Goal: Task Accomplishment & Management: Manage account settings

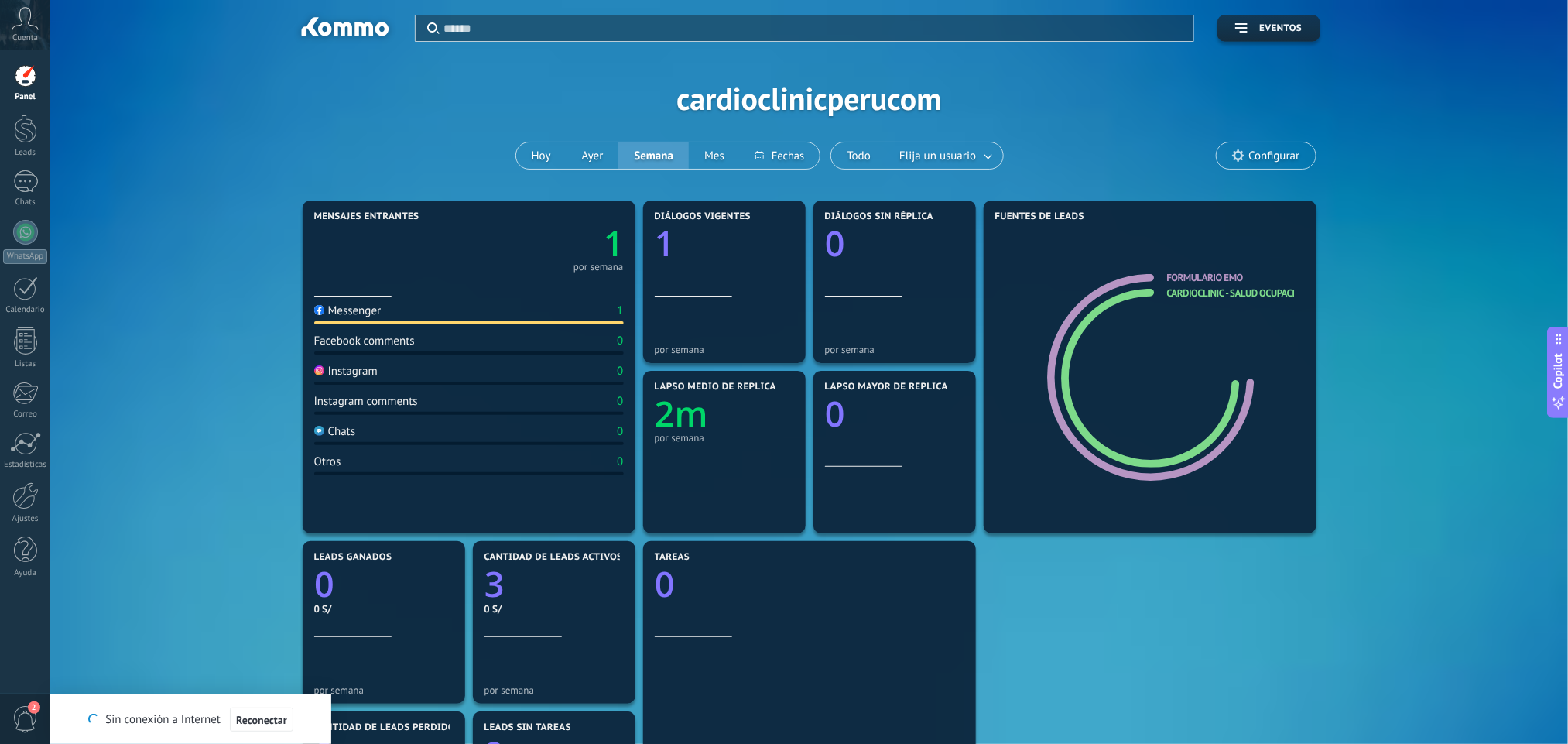
click at [19, 87] on div at bounding box center [25, 75] width 24 height 24
click at [15, 136] on div at bounding box center [25, 129] width 24 height 28
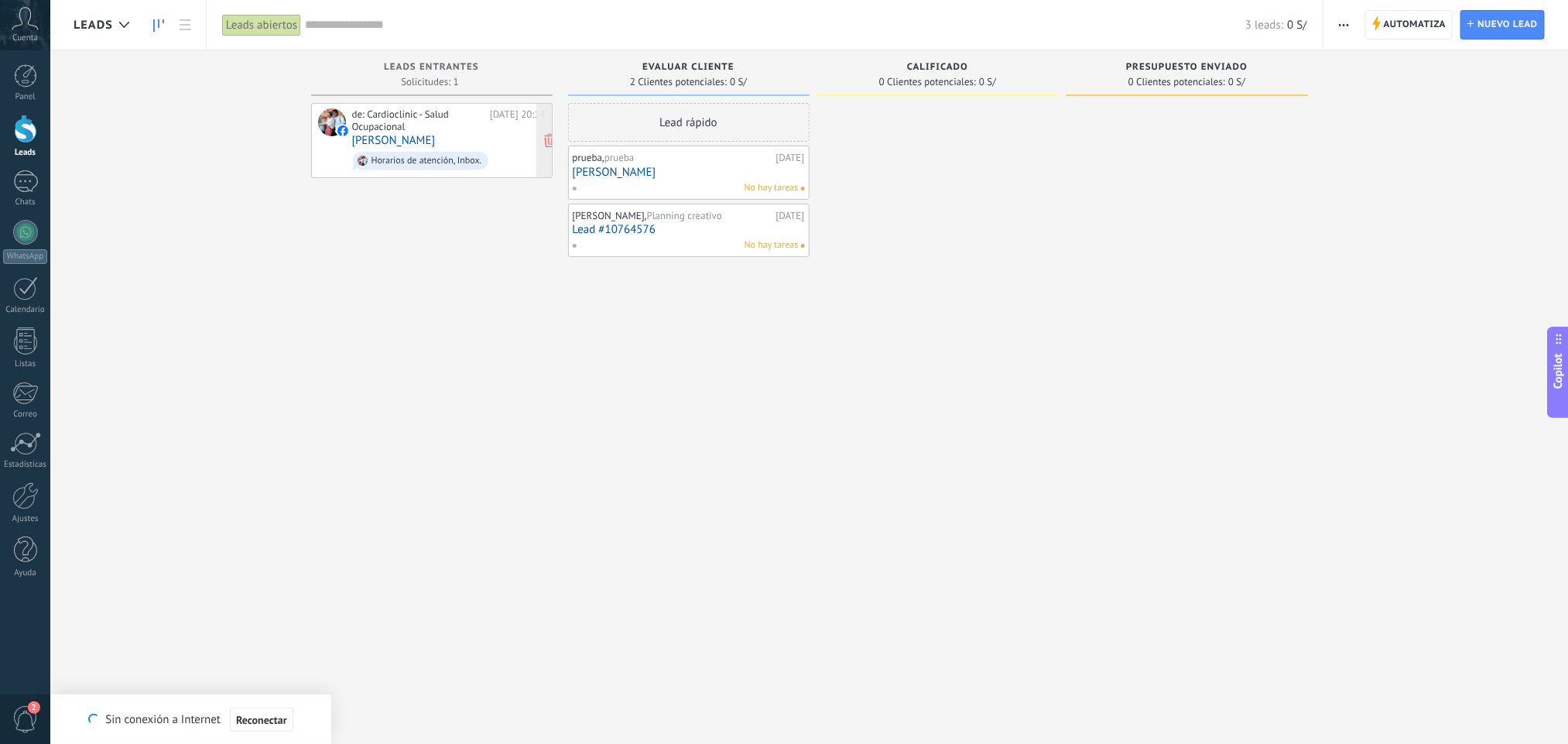
click at [484, 159] on div "Horarios de atención, Inbox." at bounding box center [421, 160] width 136 height 18
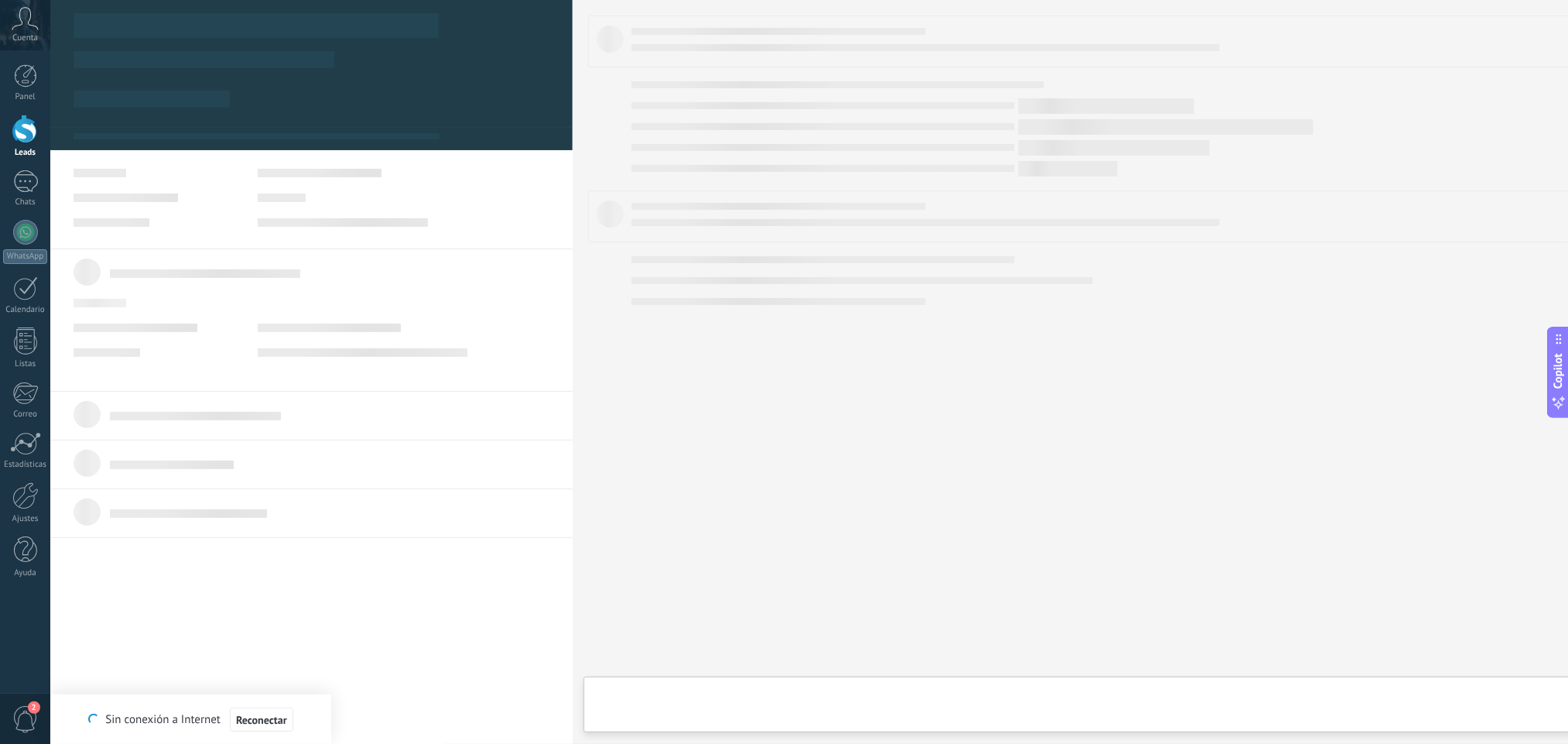
type textarea "**********"
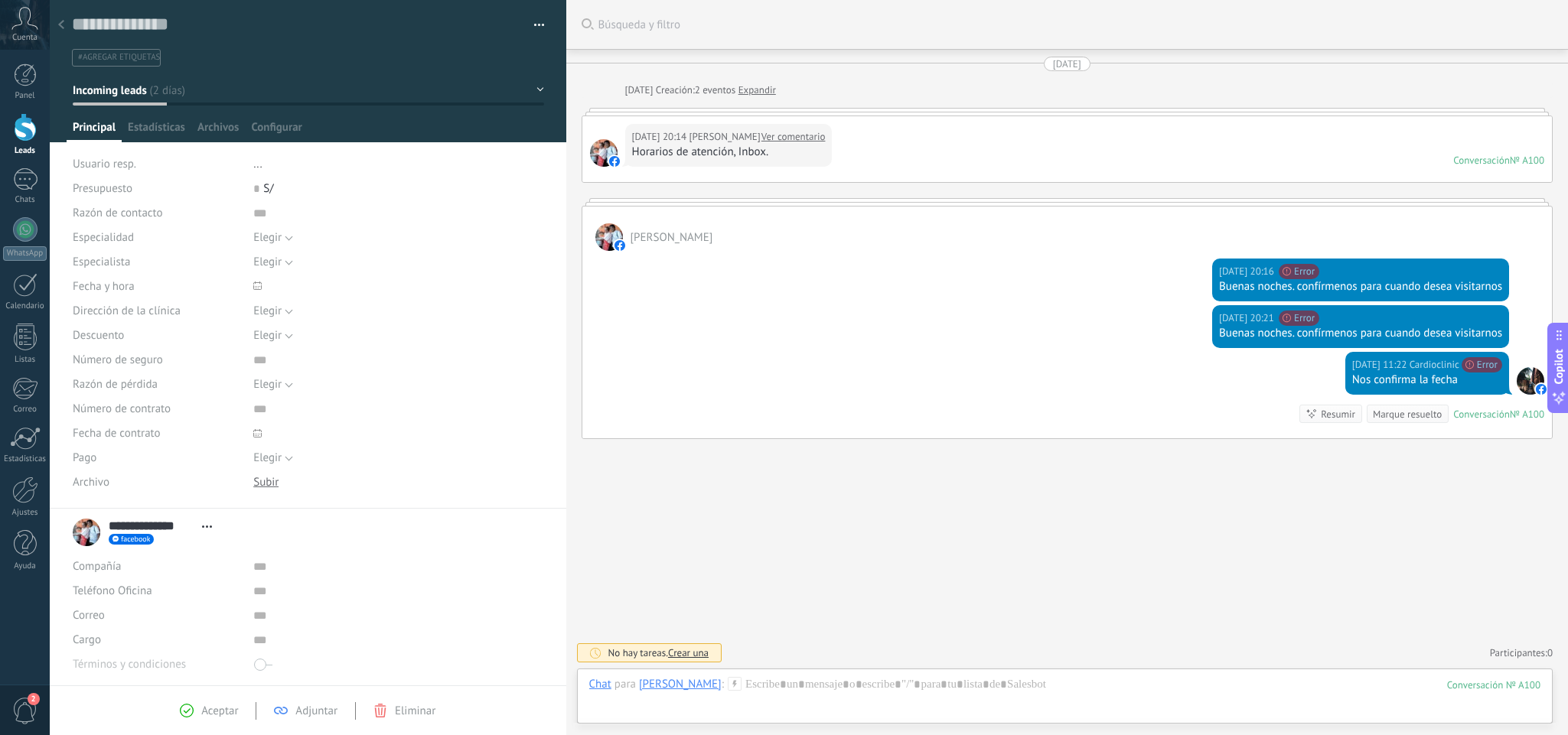
scroll to position [100, 0]
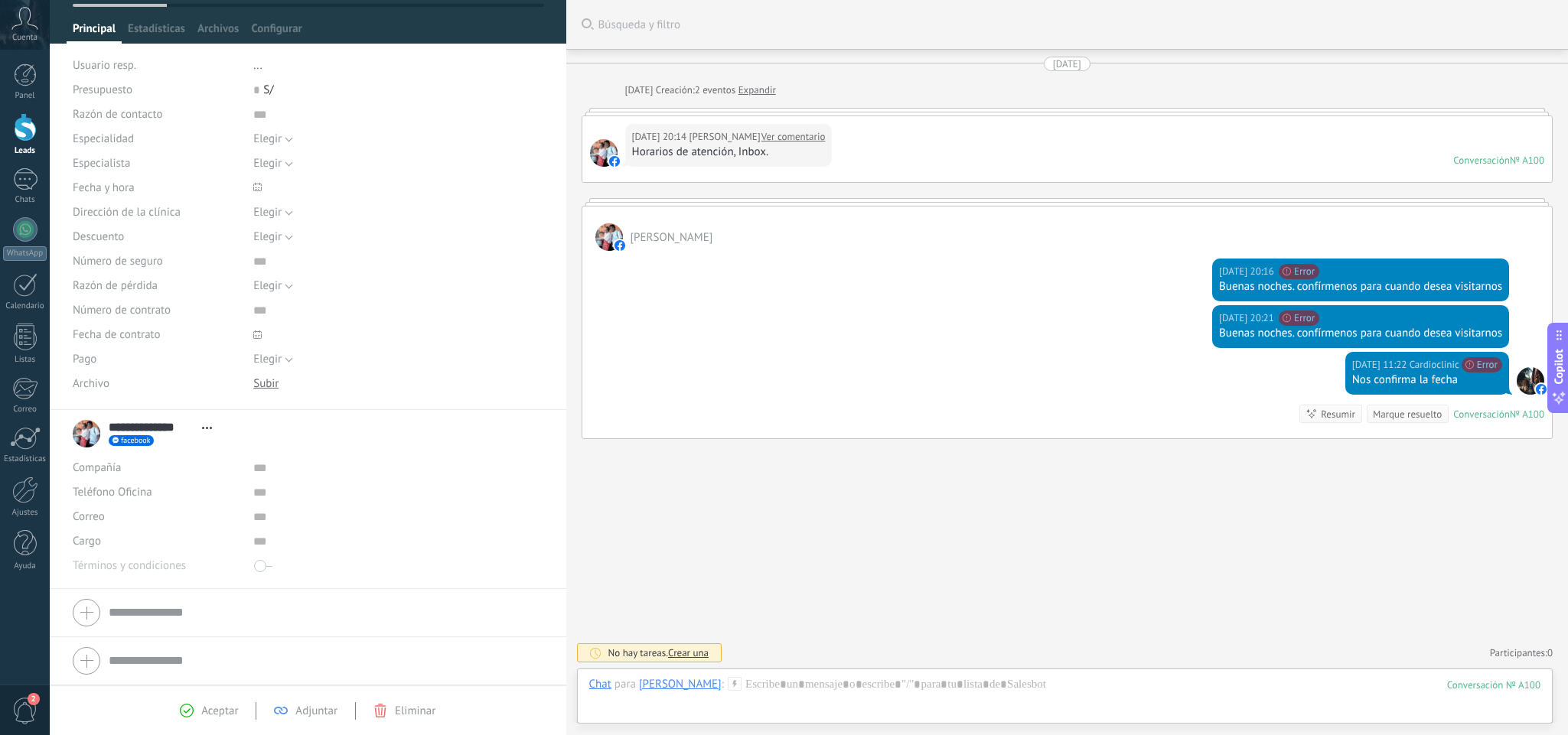
click at [334, 441] on div "**********" at bounding box center [308, 434] width 471 height 38
click at [150, 475] on div "Compañía" at bounding box center [157, 468] width 169 height 24
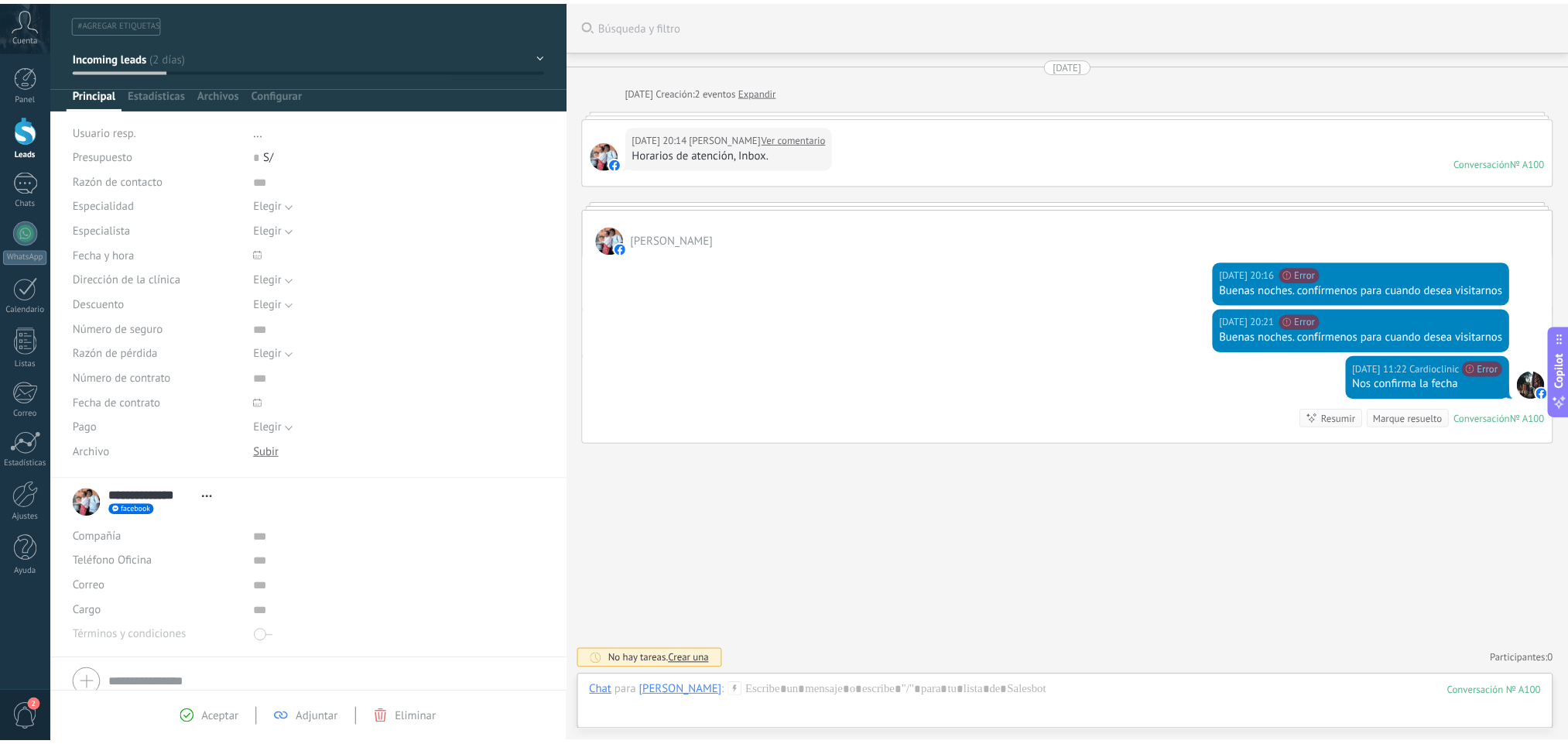
scroll to position [0, 0]
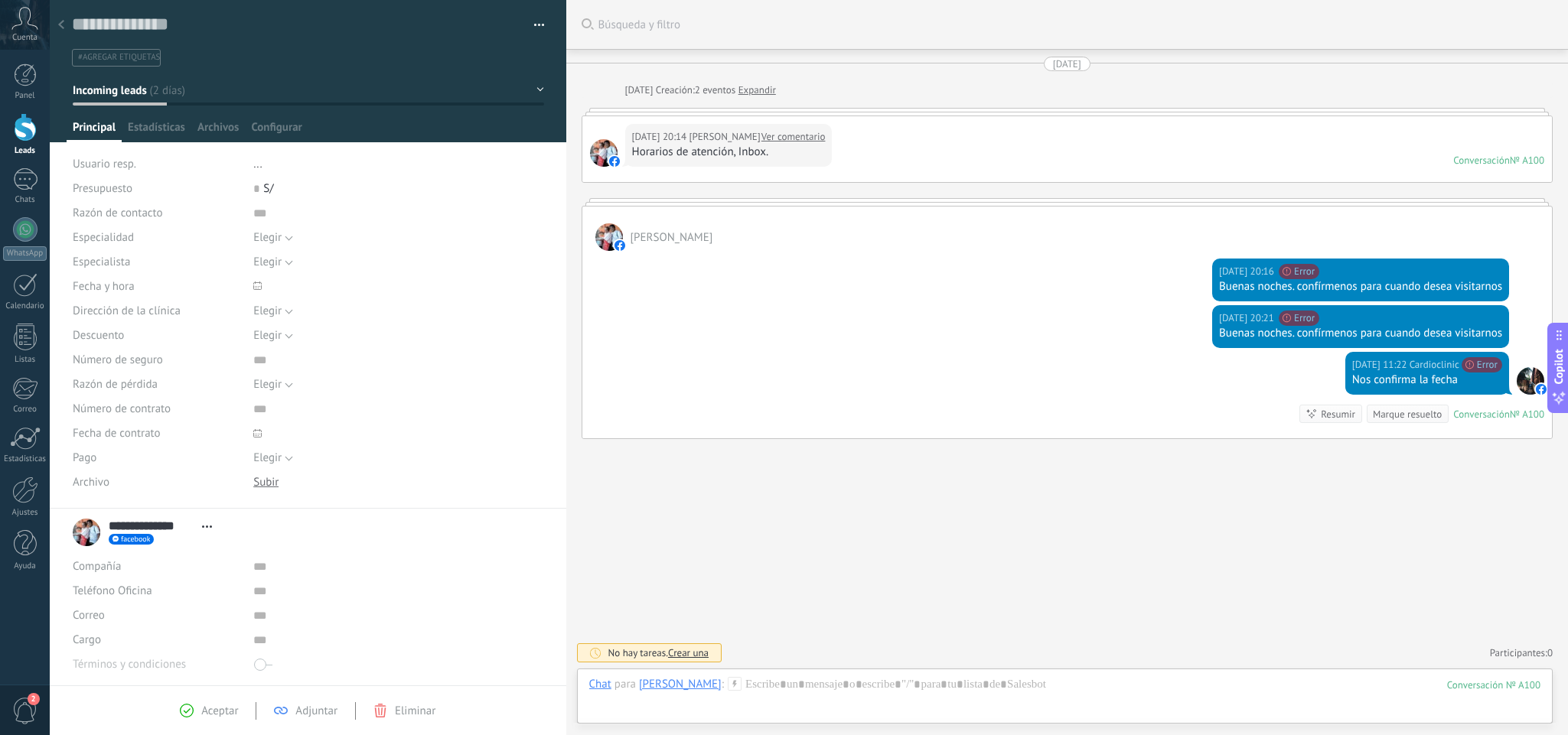
click at [60, 25] on use at bounding box center [61, 24] width 7 height 9
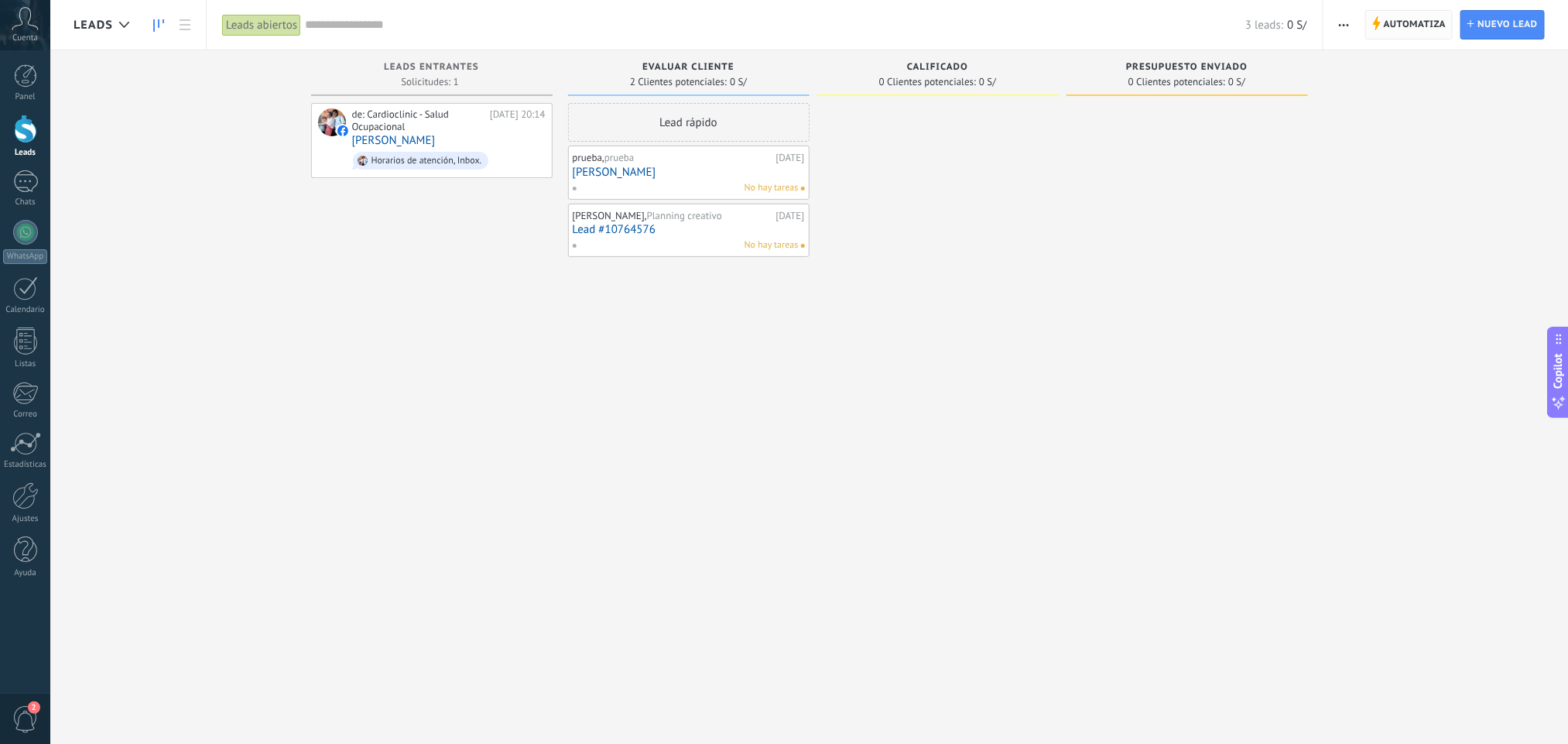
click at [1419, 21] on span "Automatiza" at bounding box center [1416, 25] width 63 height 28
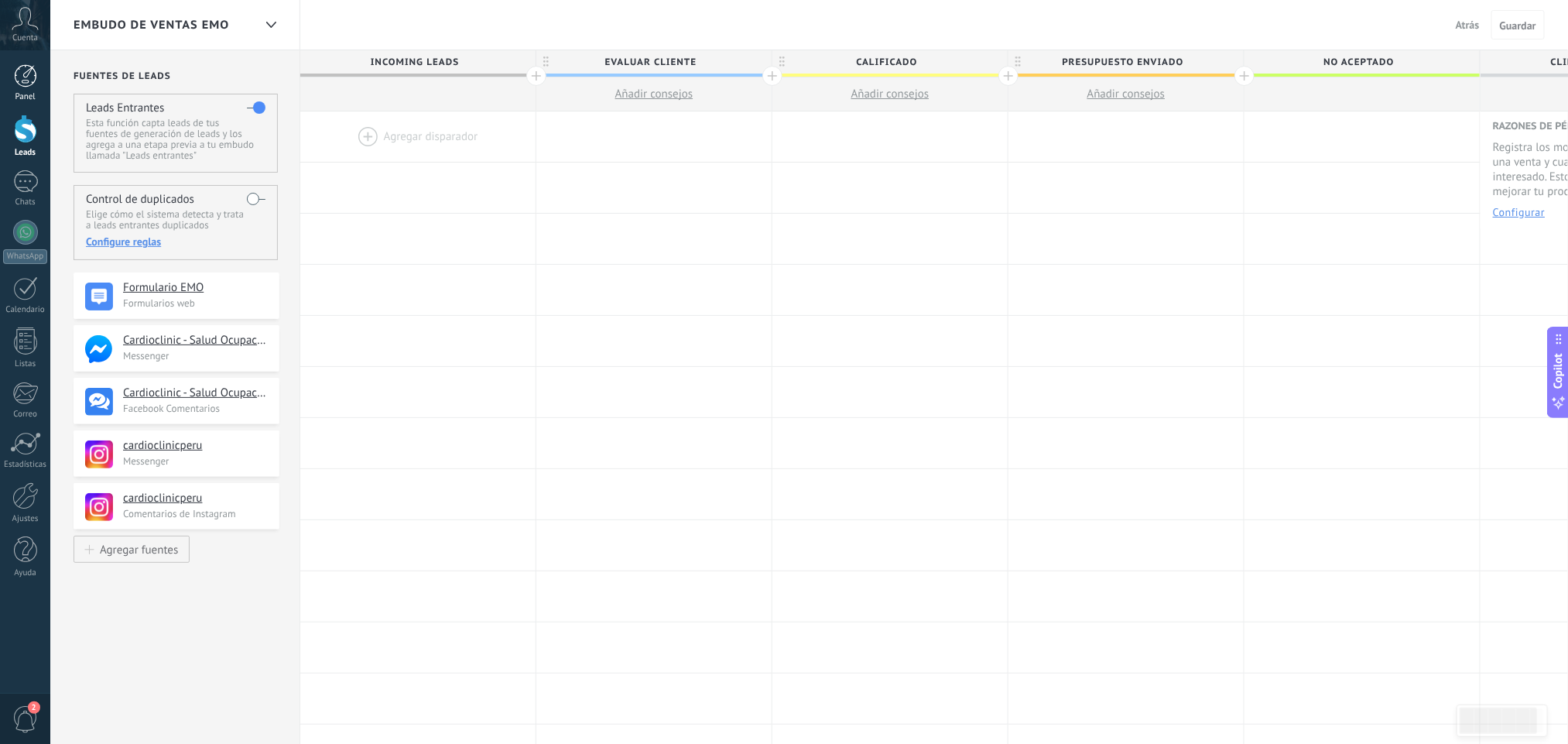
click at [24, 77] on div at bounding box center [25, 75] width 24 height 24
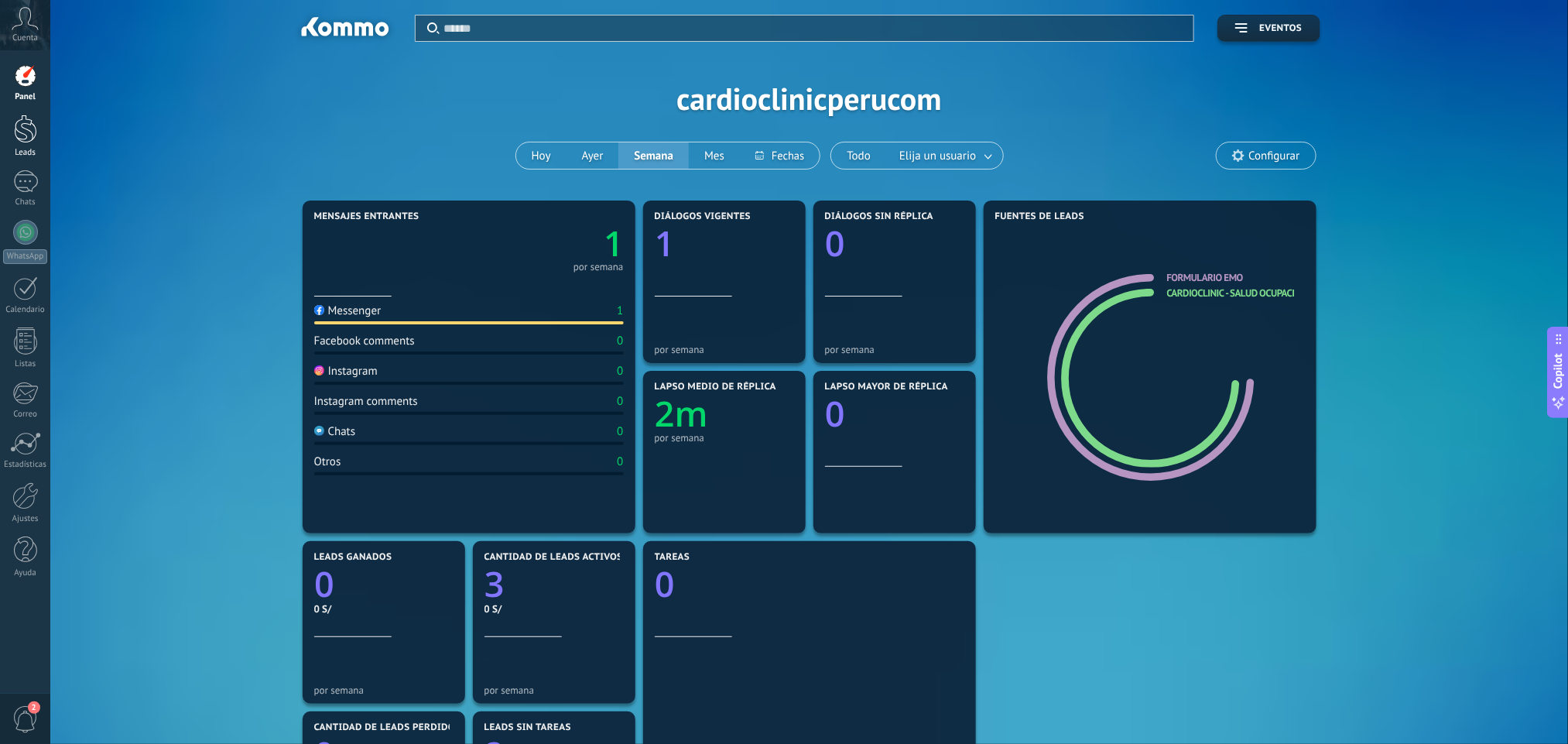
click at [31, 135] on div at bounding box center [25, 129] width 24 height 28
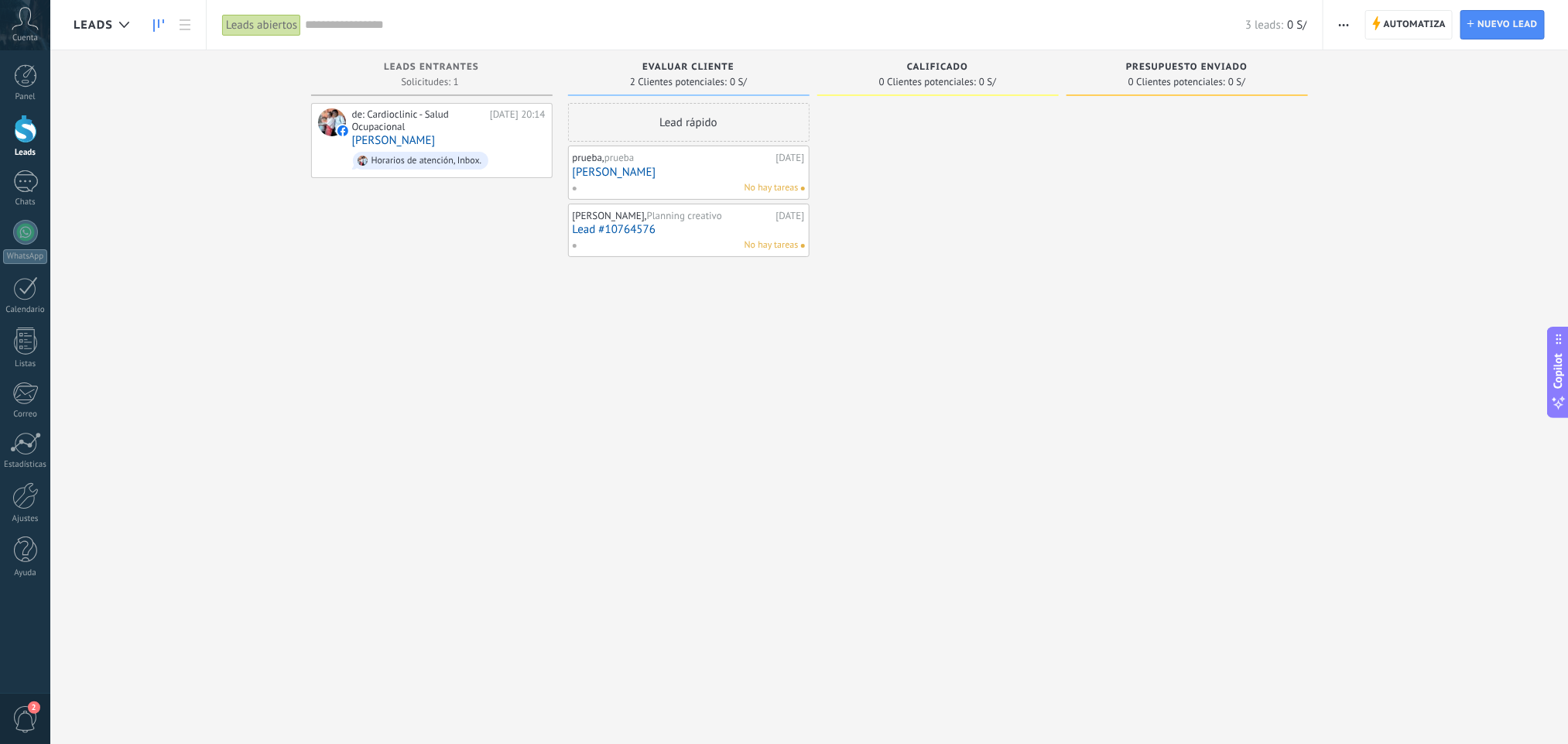
click at [21, 28] on icon at bounding box center [24, 18] width 27 height 24
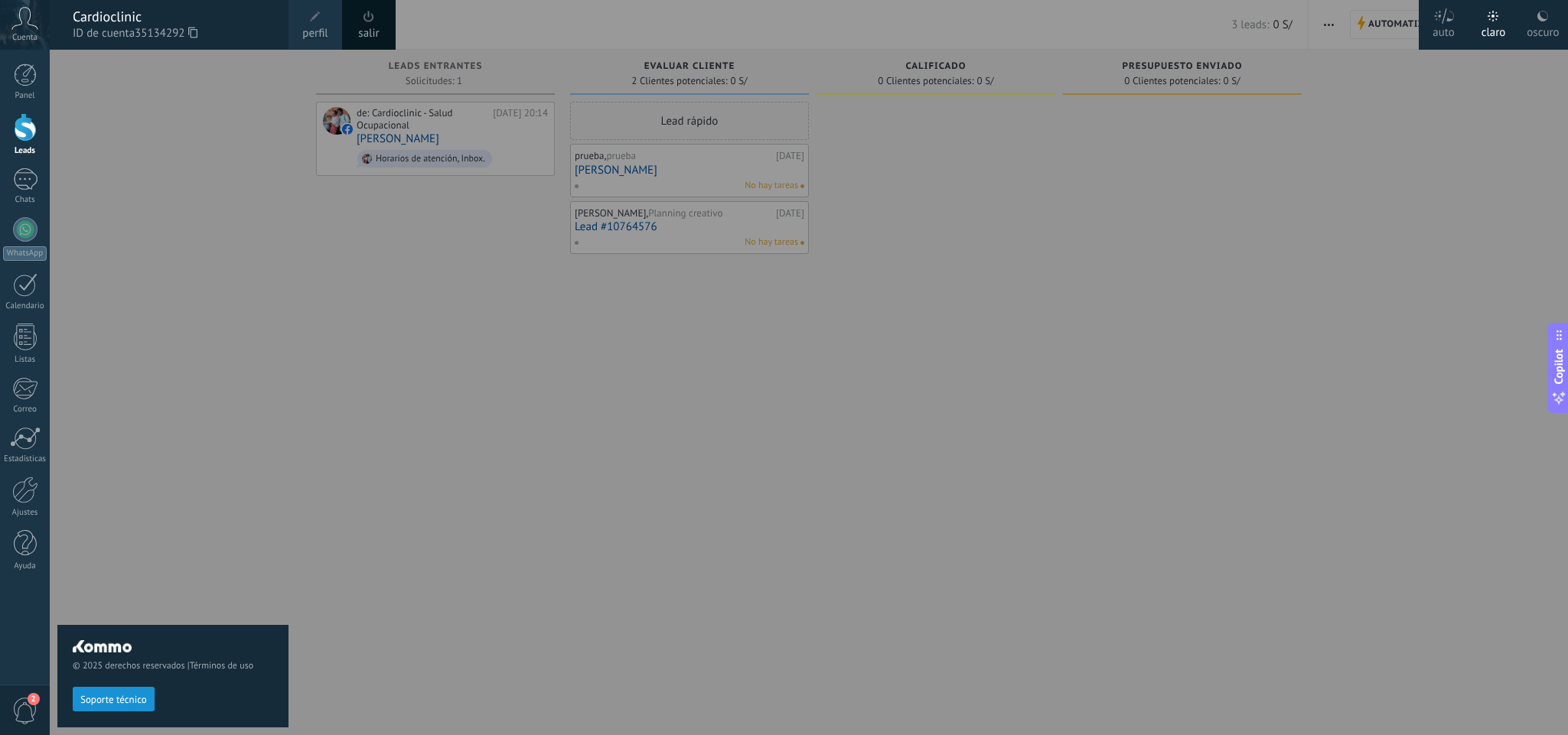
click at [20, 28] on icon at bounding box center [24, 18] width 27 height 23
